Goal: Communication & Community: Connect with others

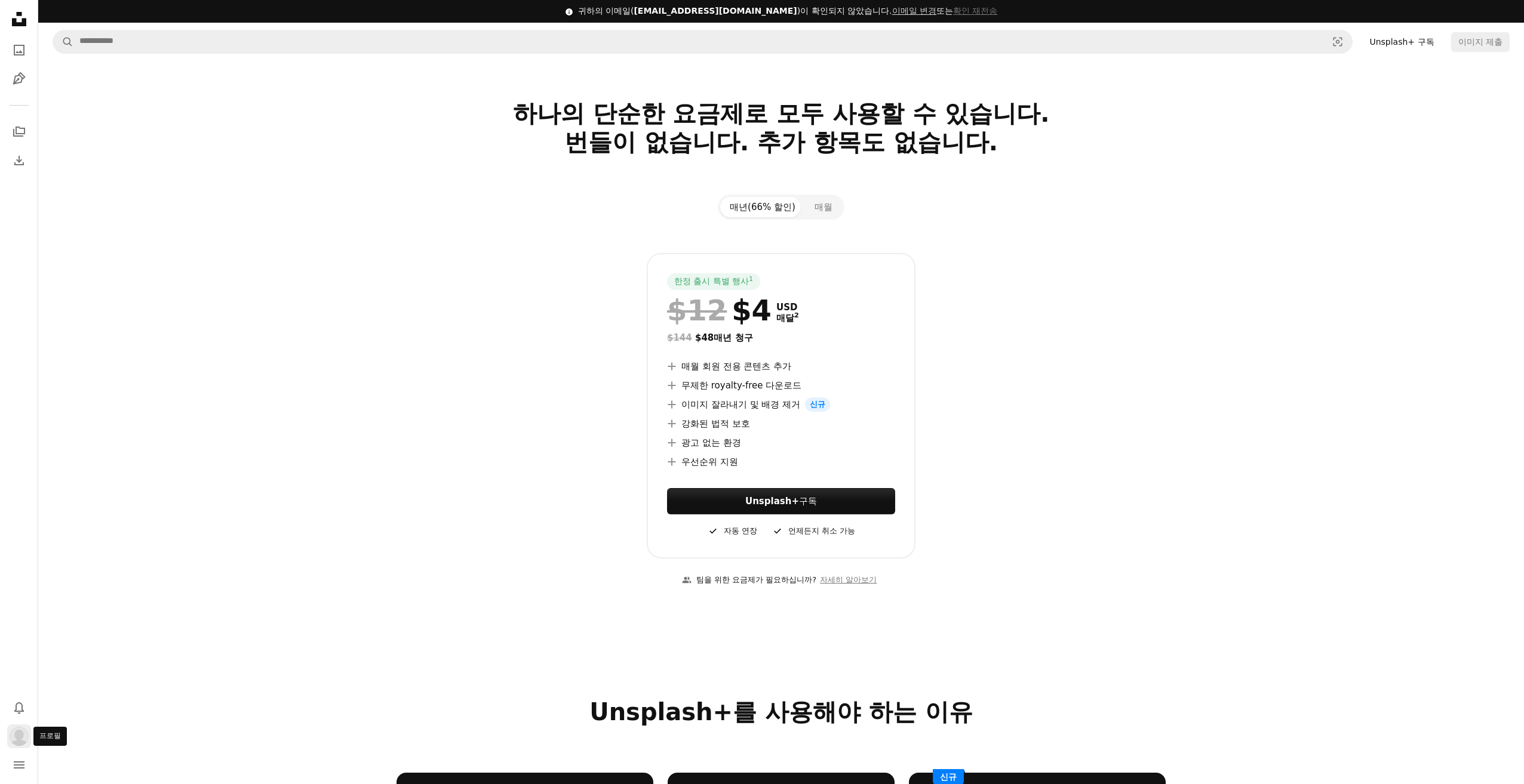
click at [20, 740] on img "프로필" at bounding box center [19, 737] width 19 height 19
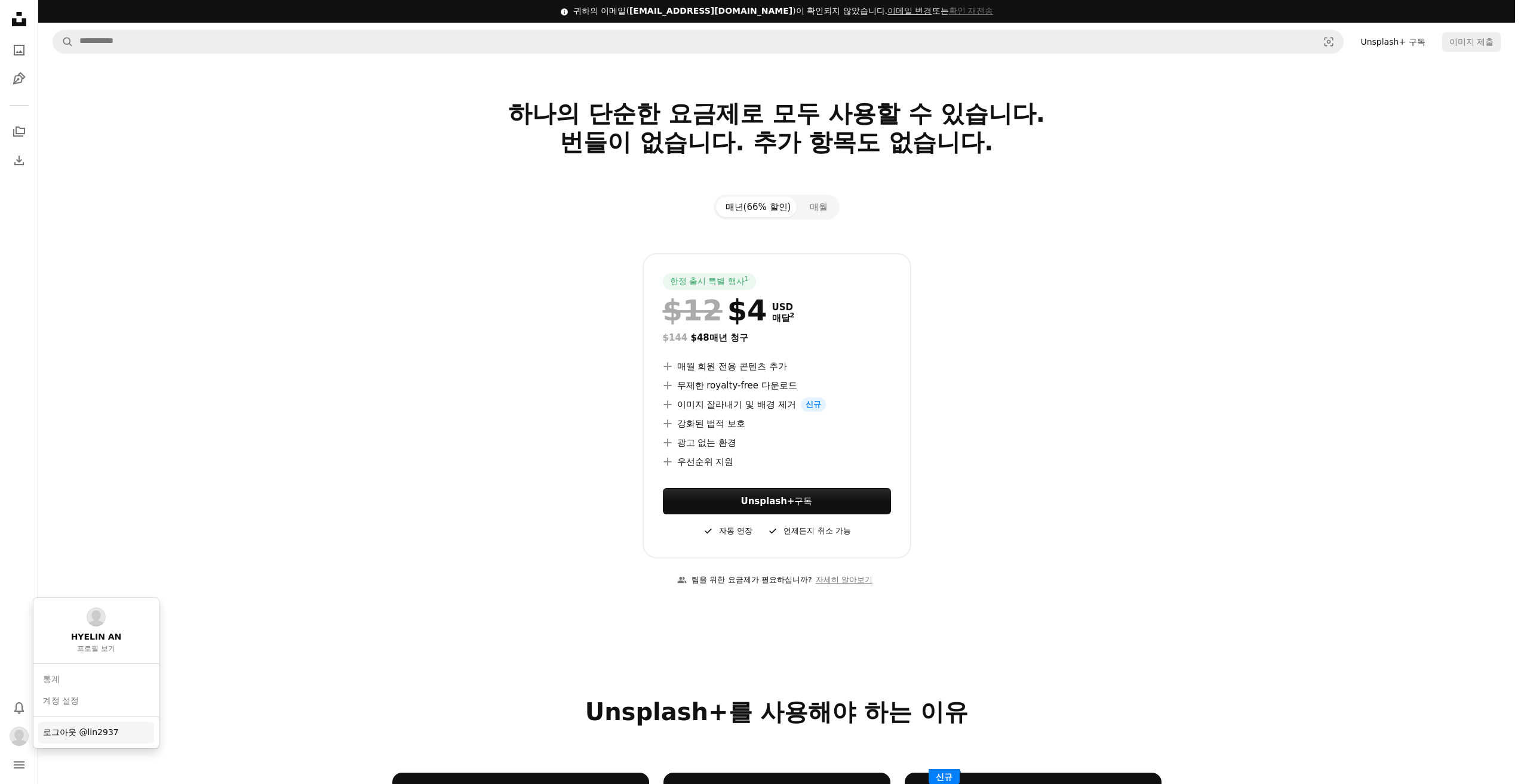
click at [88, 730] on span "로그아웃 @lin2937" at bounding box center [81, 733] width 76 height 12
